Goal: Contribute content: Add original content to the website for others to see

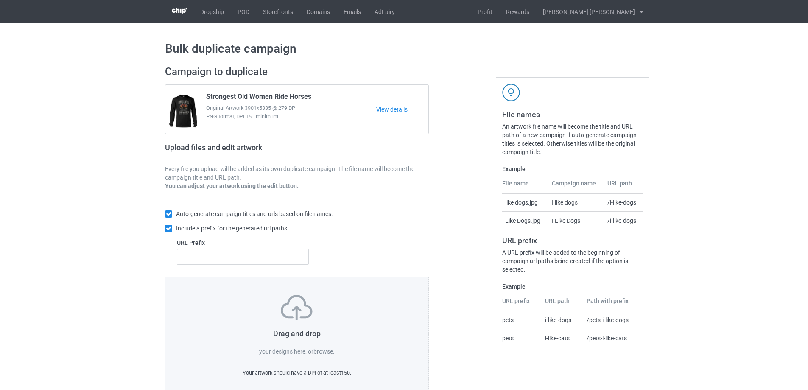
click at [328, 353] on label "browse" at bounding box center [323, 351] width 20 height 7
click at [0, 0] on input "browse" at bounding box center [0, 0] width 0 height 0
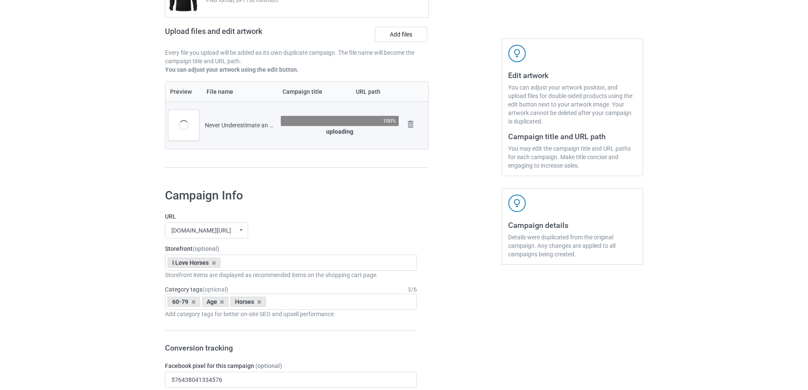
scroll to position [127, 0]
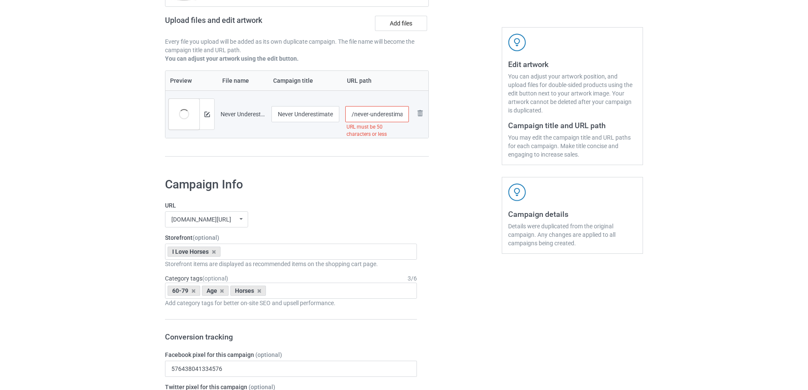
click at [380, 117] on input "/never-underestimate-an-old-woman-loves-horse-riding" at bounding box center [377, 114] width 64 height 16
click at [392, 114] on input "/never-underestimate-an-old-woman-loves-horse-riding" at bounding box center [377, 114] width 64 height 16
type input "/never-underestimate-old-woman-loves-horse-riding"
click at [451, 142] on div at bounding box center [465, 51] width 61 height 239
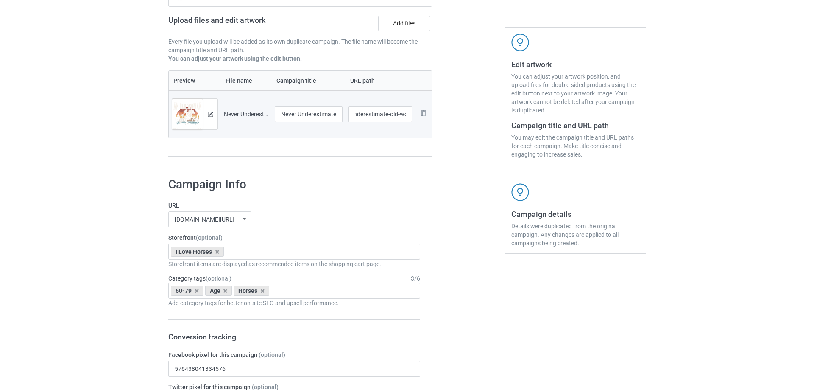
scroll to position [0, 0]
click at [206, 114] on img at bounding box center [207, 115] width 6 height 6
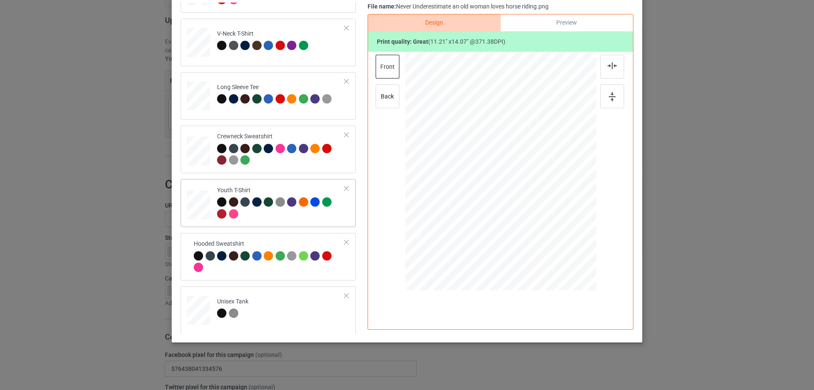
scroll to position [145, 0]
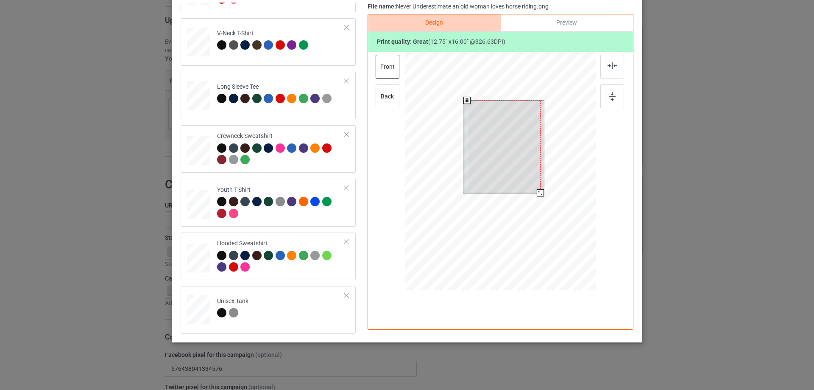
click at [535, 187] on div at bounding box center [503, 146] width 73 height 92
click at [536, 190] on div at bounding box center [539, 190] width 7 height 7
click at [521, 166] on div at bounding box center [504, 144] width 71 height 89
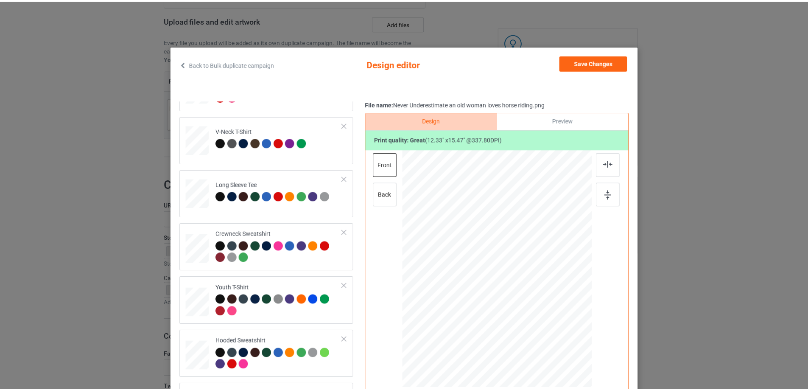
scroll to position [0, 0]
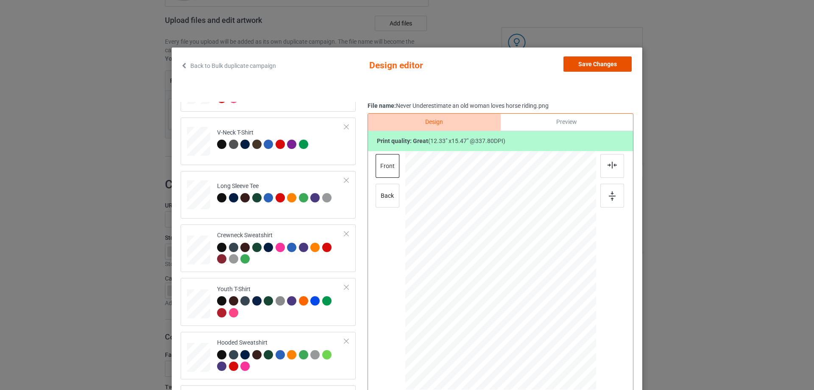
click at [592, 64] on button "Save Changes" at bounding box center [598, 63] width 68 height 15
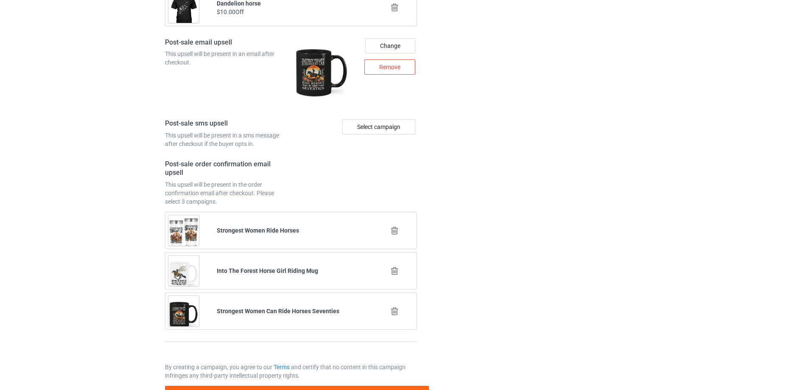
scroll to position [1152, 0]
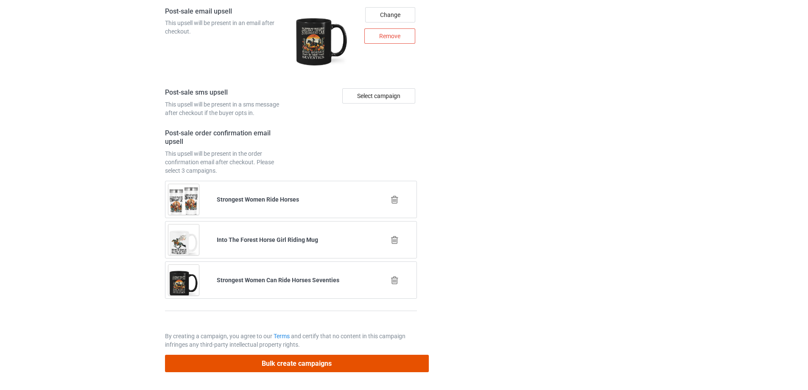
click at [261, 370] on button "Bulk create campaigns" at bounding box center [297, 362] width 264 height 17
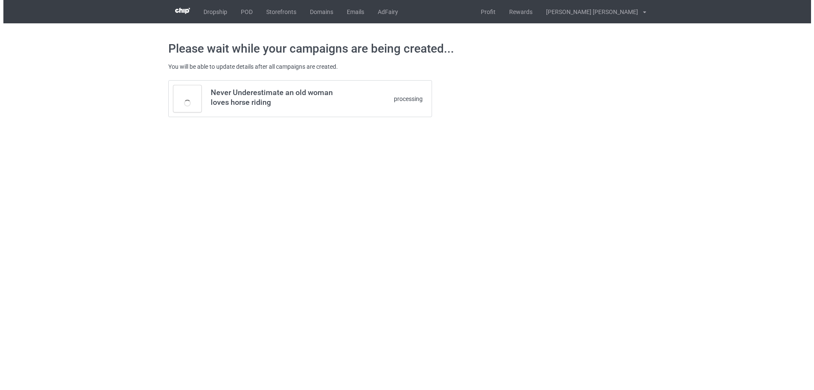
scroll to position [0, 0]
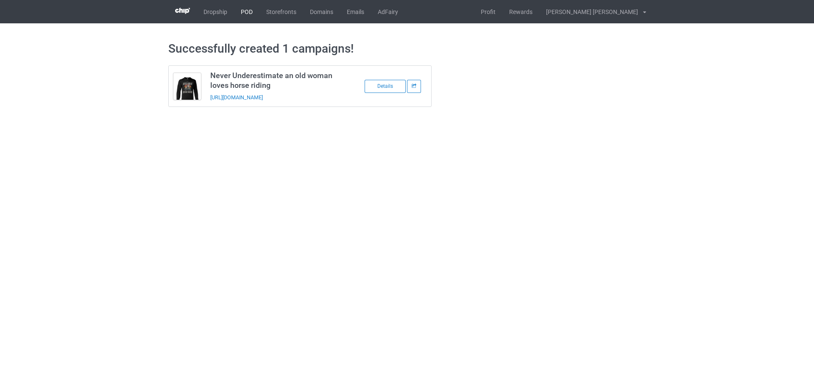
click at [246, 11] on link "POD" at bounding box center [246, 11] width 25 height 23
